Goal: Task Accomplishment & Management: Use online tool/utility

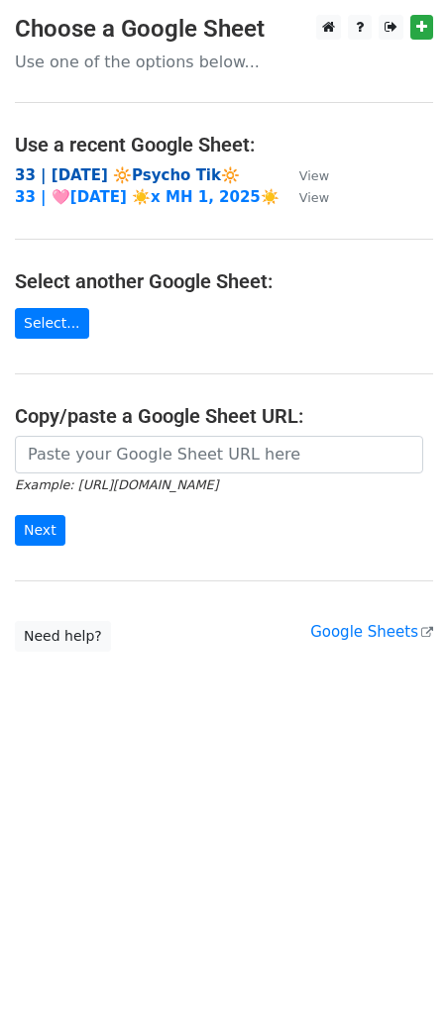
click at [172, 175] on strong "33 | [DATE] 🔆Psycho Tik🔆" at bounding box center [127, 175] width 225 height 18
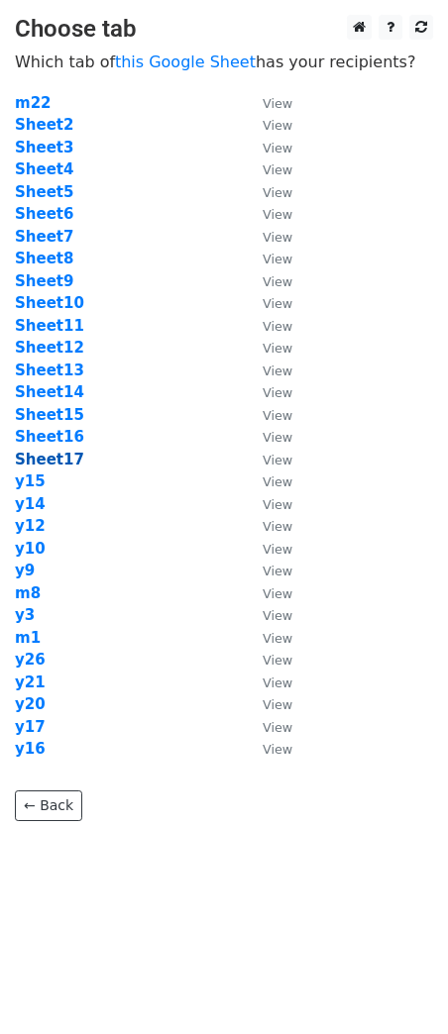
click at [52, 454] on strong "Sheet17" at bounding box center [49, 460] width 69 height 18
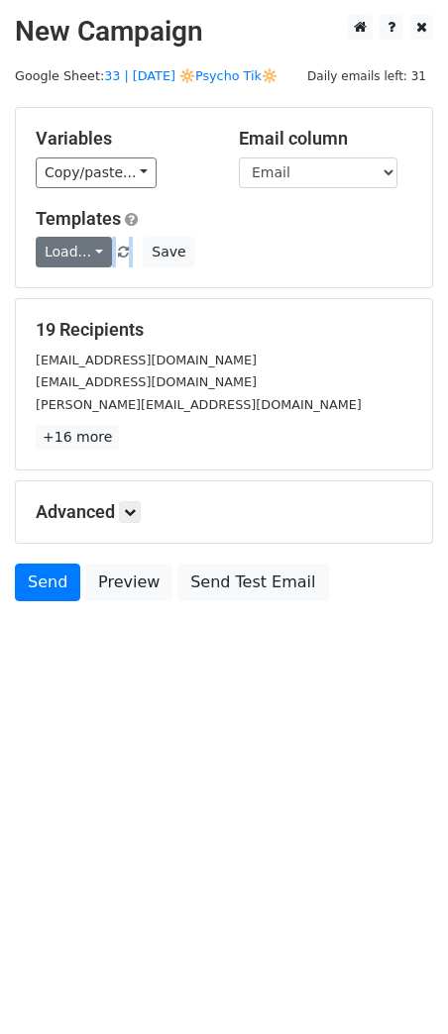
click at [83, 266] on div "Variables Copy/paste... {{Name}} {{Email}} Email column Name Email Templates Lo…" at bounding box center [224, 197] width 416 height 179
click at [76, 249] on link "Load..." at bounding box center [74, 252] width 76 height 31
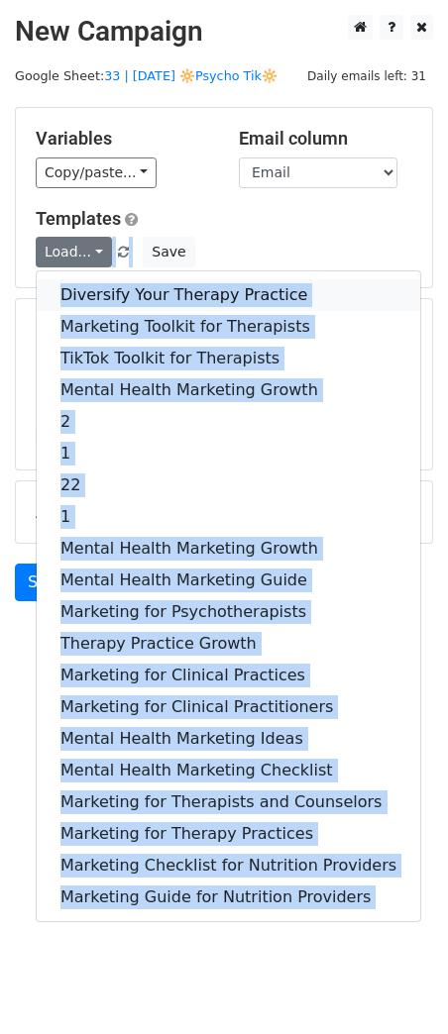
click at [79, 299] on link "Diversify Your Therapy Practice" at bounding box center [228, 295] width 383 height 32
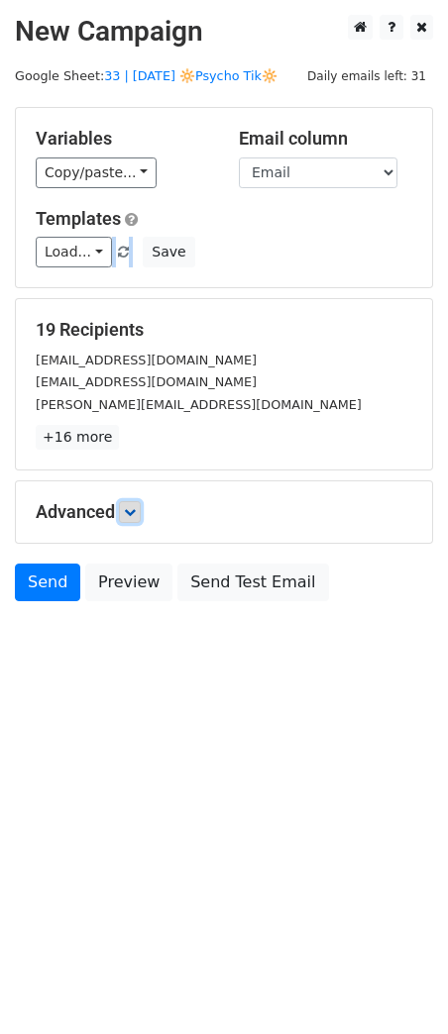
click at [136, 510] on icon at bounding box center [130, 512] width 12 height 12
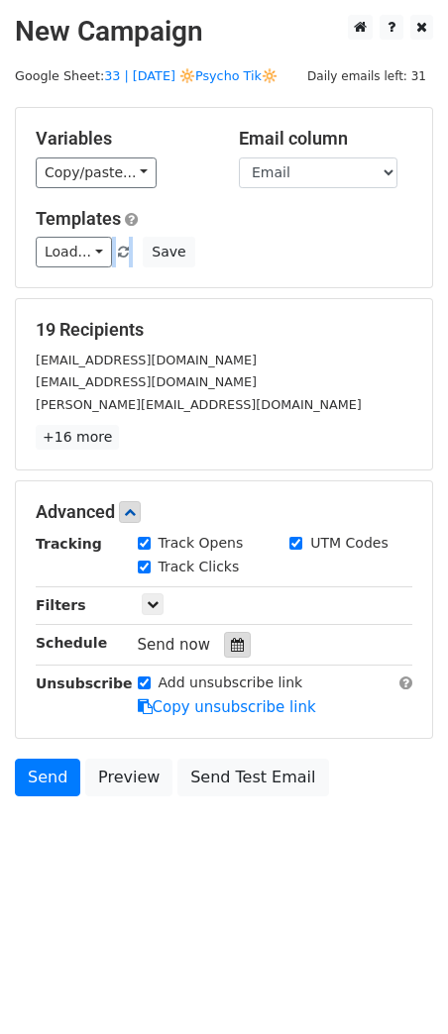
click at [231, 639] on icon at bounding box center [237, 645] width 13 height 14
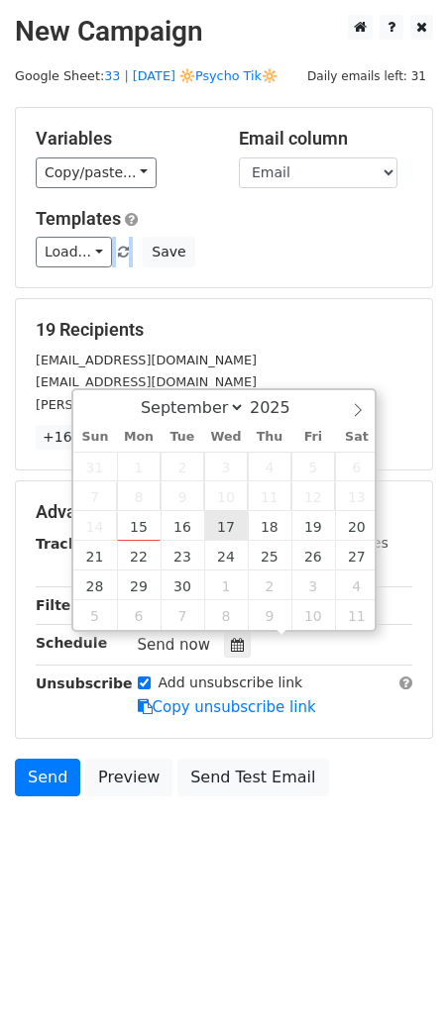
type input "2025-09-17 12:00"
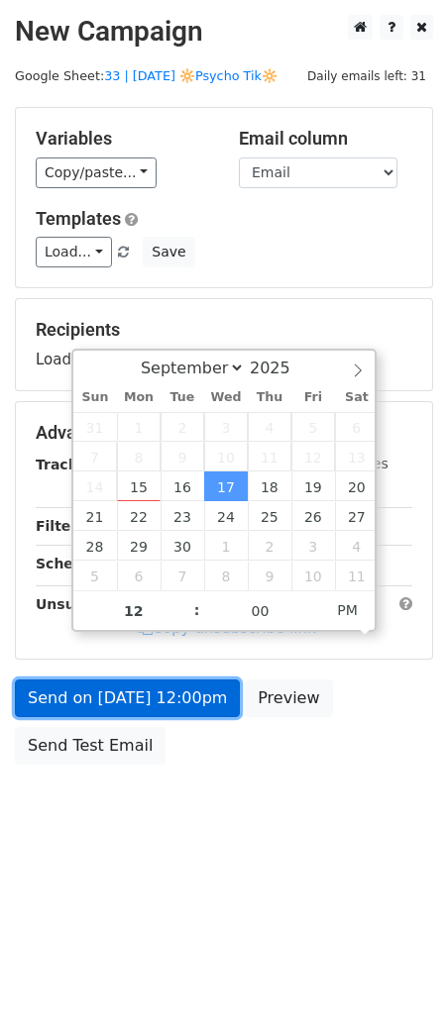
click at [156, 703] on link "Send on Sep 17 at 12:00pm" at bounding box center [127, 698] width 225 height 38
